Goal: Task Accomplishment & Management: Manage account settings

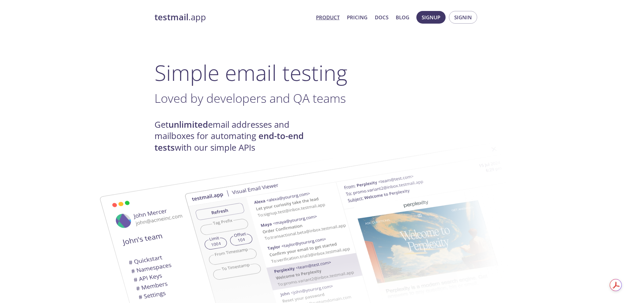
click at [477, 20] on span "Signup Signin" at bounding box center [447, 17] width 64 height 16
click at [466, 16] on span "Signin" at bounding box center [463, 17] width 18 height 9
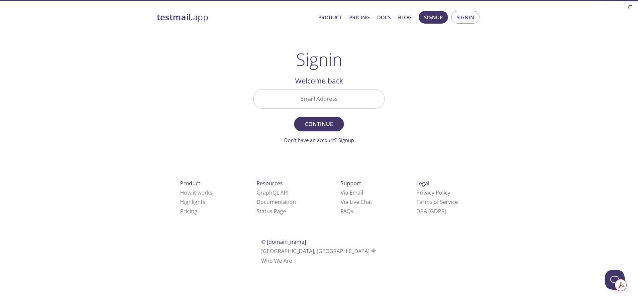
click at [335, 104] on input "Email Address" at bounding box center [319, 98] width 131 height 19
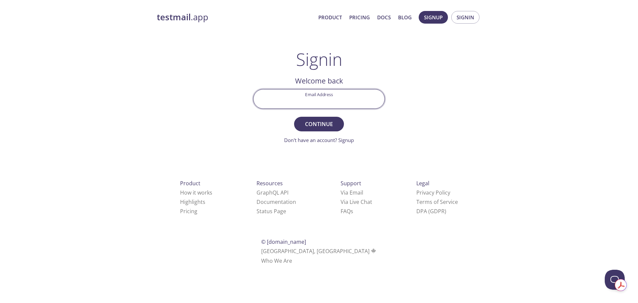
type input "[EMAIL_ADDRESS][DOMAIN_NAME]"
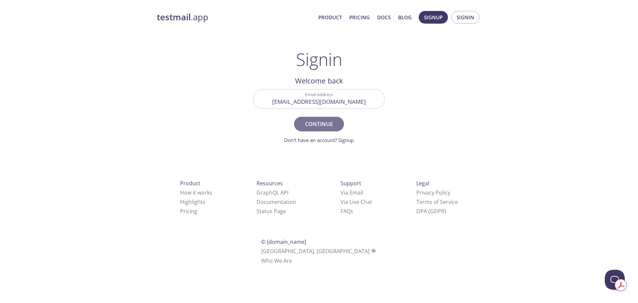
click at [312, 120] on span "Continue" at bounding box center [318, 123] width 35 height 9
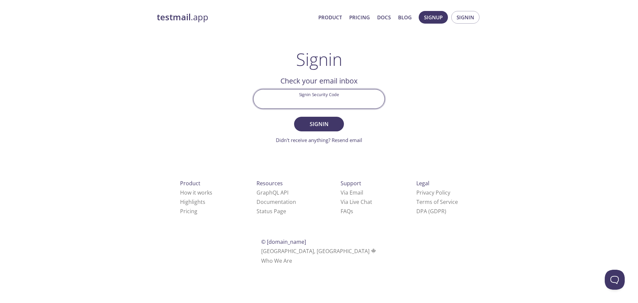
click at [315, 100] on input "Signin Security Code" at bounding box center [319, 98] width 131 height 19
click at [309, 96] on input "Signin Security Code" at bounding box center [319, 98] width 131 height 19
paste input "99QB6GW"
type input "99QB6GW"
click at [294, 117] on button "Signin" at bounding box center [319, 124] width 50 height 15
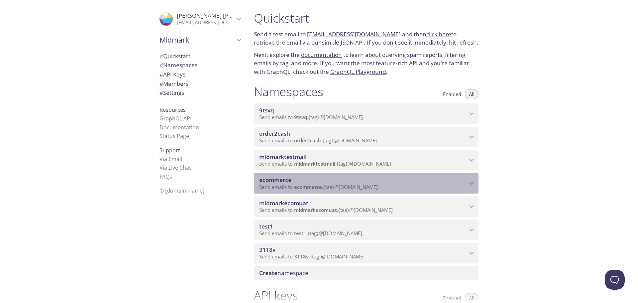
click at [353, 184] on span "Send emails to ecommerce . {tag} @[DOMAIN_NAME]" at bounding box center [318, 186] width 119 height 7
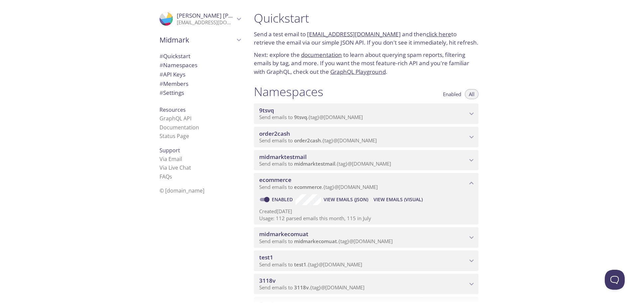
click at [426, 32] on link "click here" at bounding box center [438, 34] width 25 height 8
click at [428, 33] on link "click here" at bounding box center [438, 34] width 25 height 8
